Goal: Transaction & Acquisition: Purchase product/service

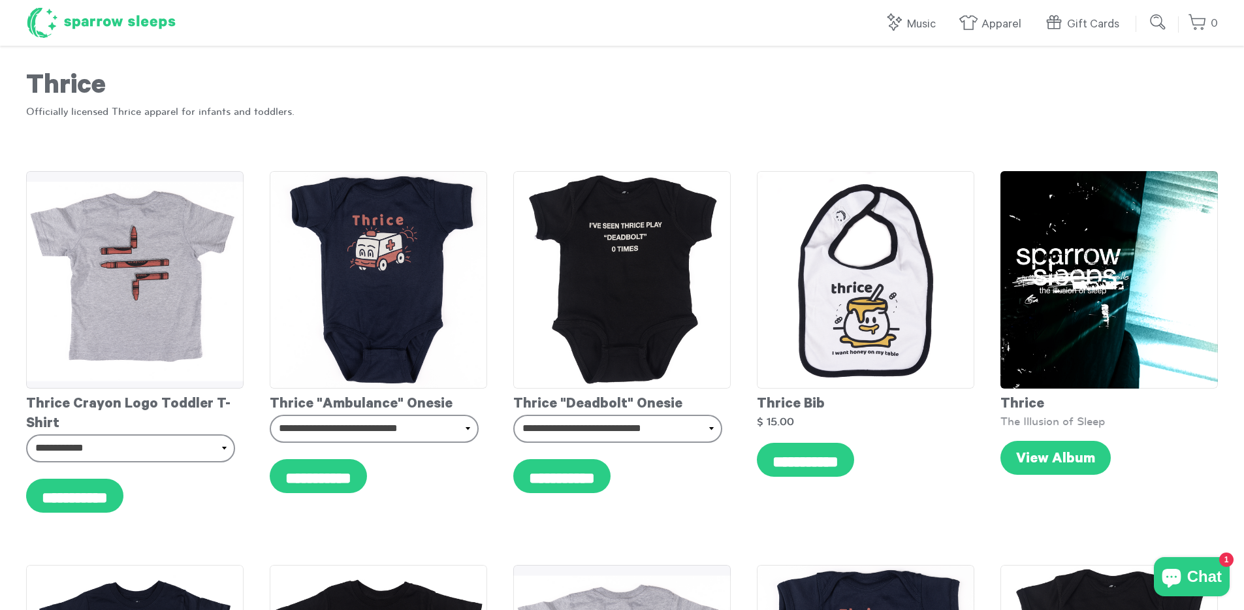
click at [123, 20] on h1 "Sparrow Sleeps" at bounding box center [101, 23] width 150 height 33
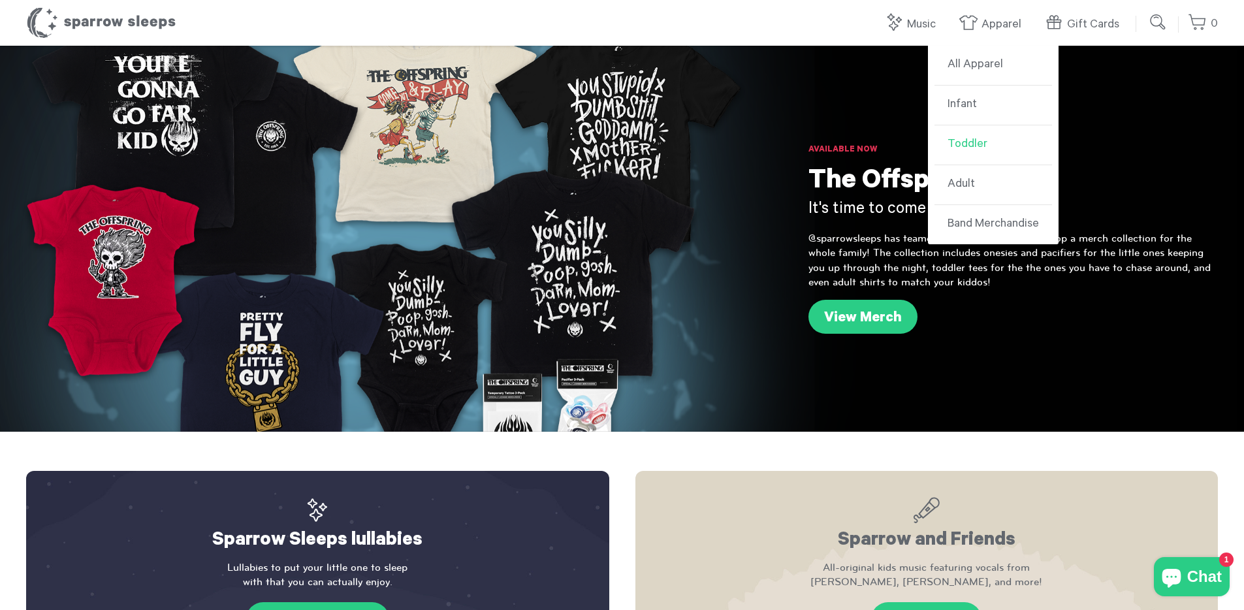
click at [998, 143] on link "Toddler" at bounding box center [993, 145] width 118 height 40
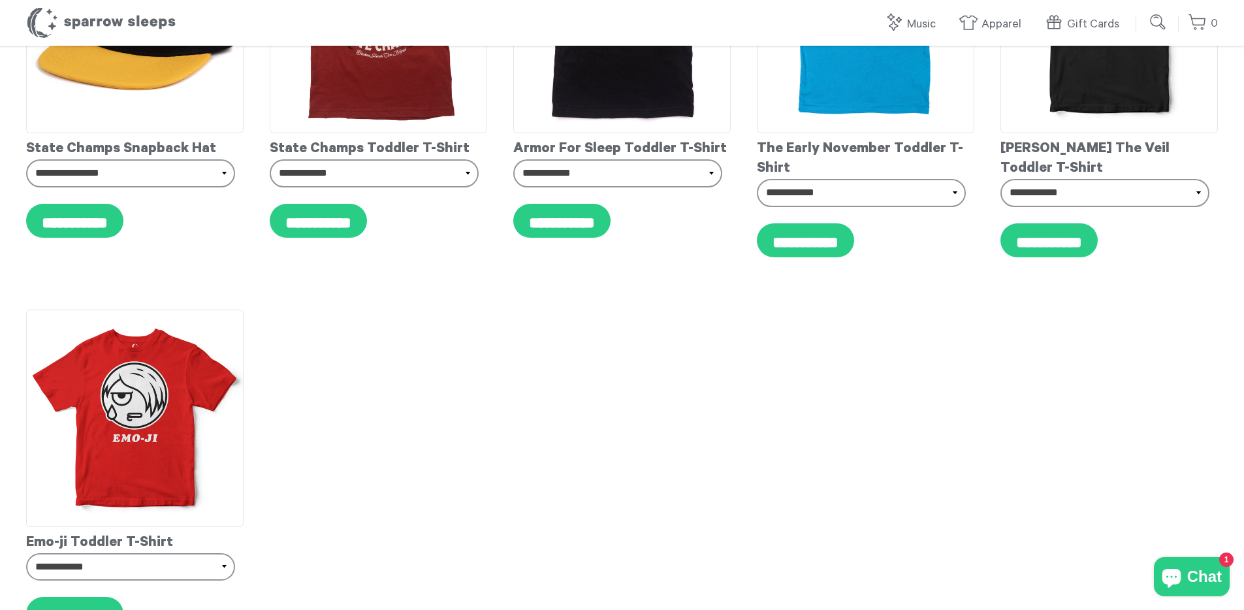
scroll to position [3448, 0]
